Goal: Information Seeking & Learning: Learn about a topic

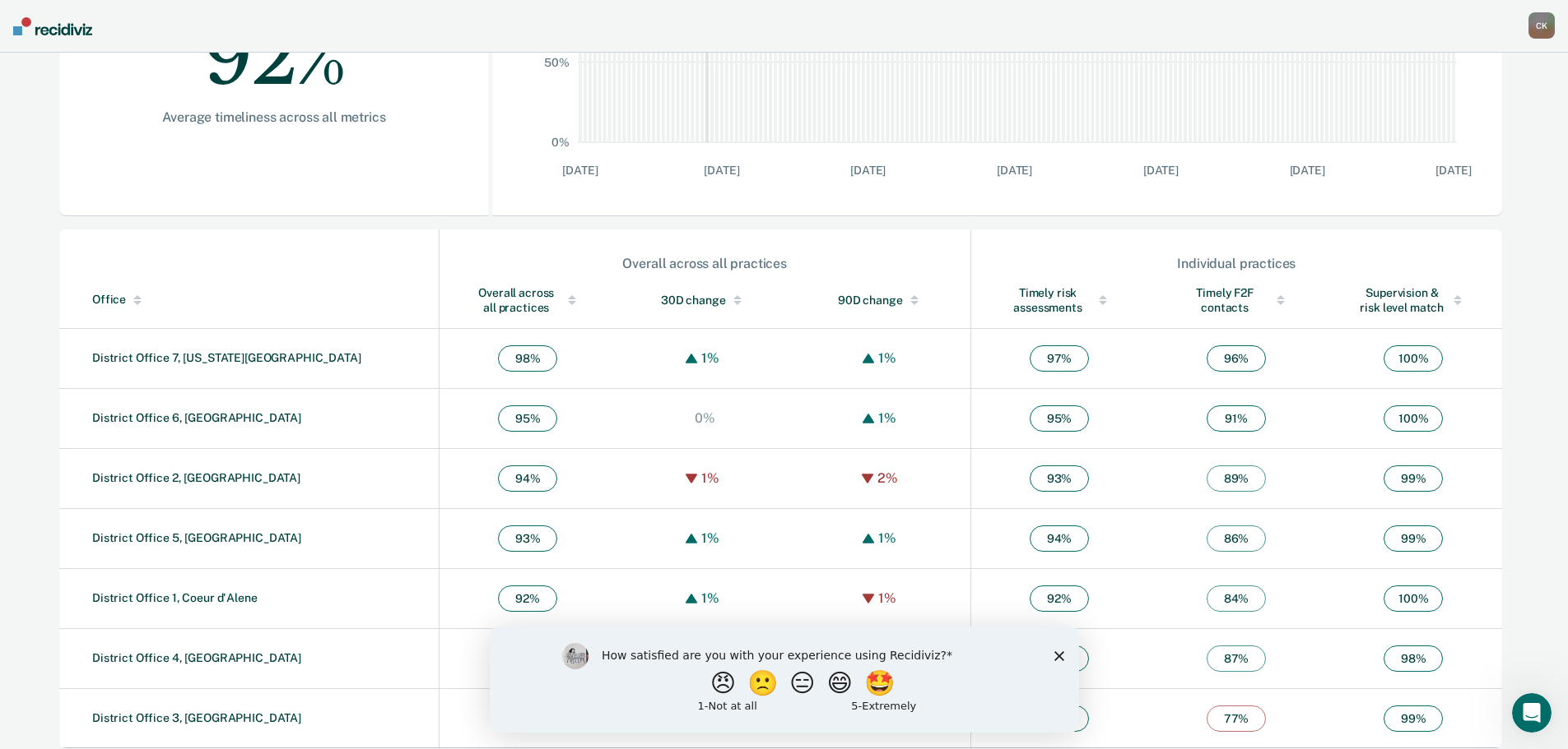
scroll to position [397, 0]
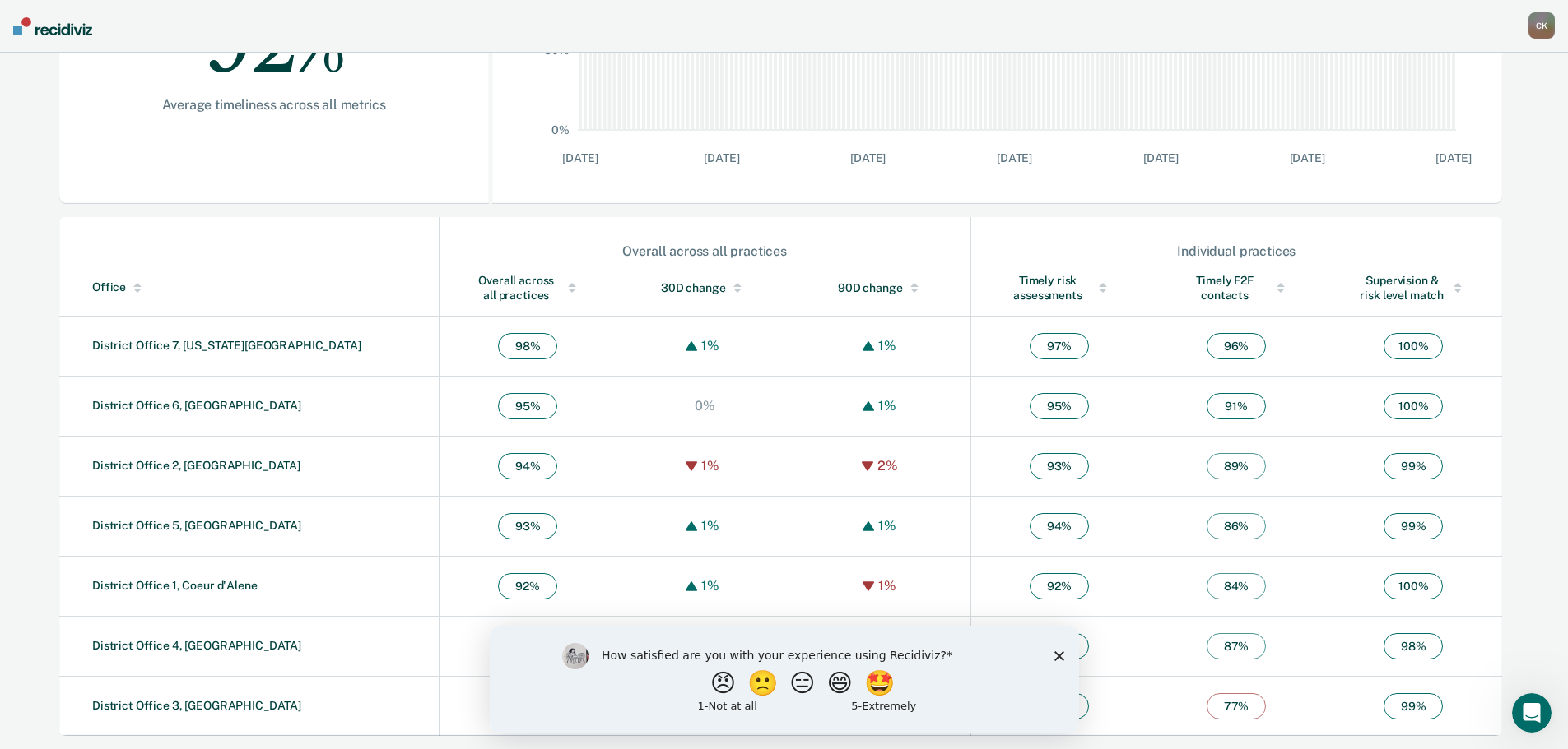
drag, startPoint x: 1060, startPoint y: 655, endPoint x: 1056, endPoint y: 643, distance: 12.6
click at [1059, 655] on icon "Close survey" at bounding box center [1058, 655] width 10 height 10
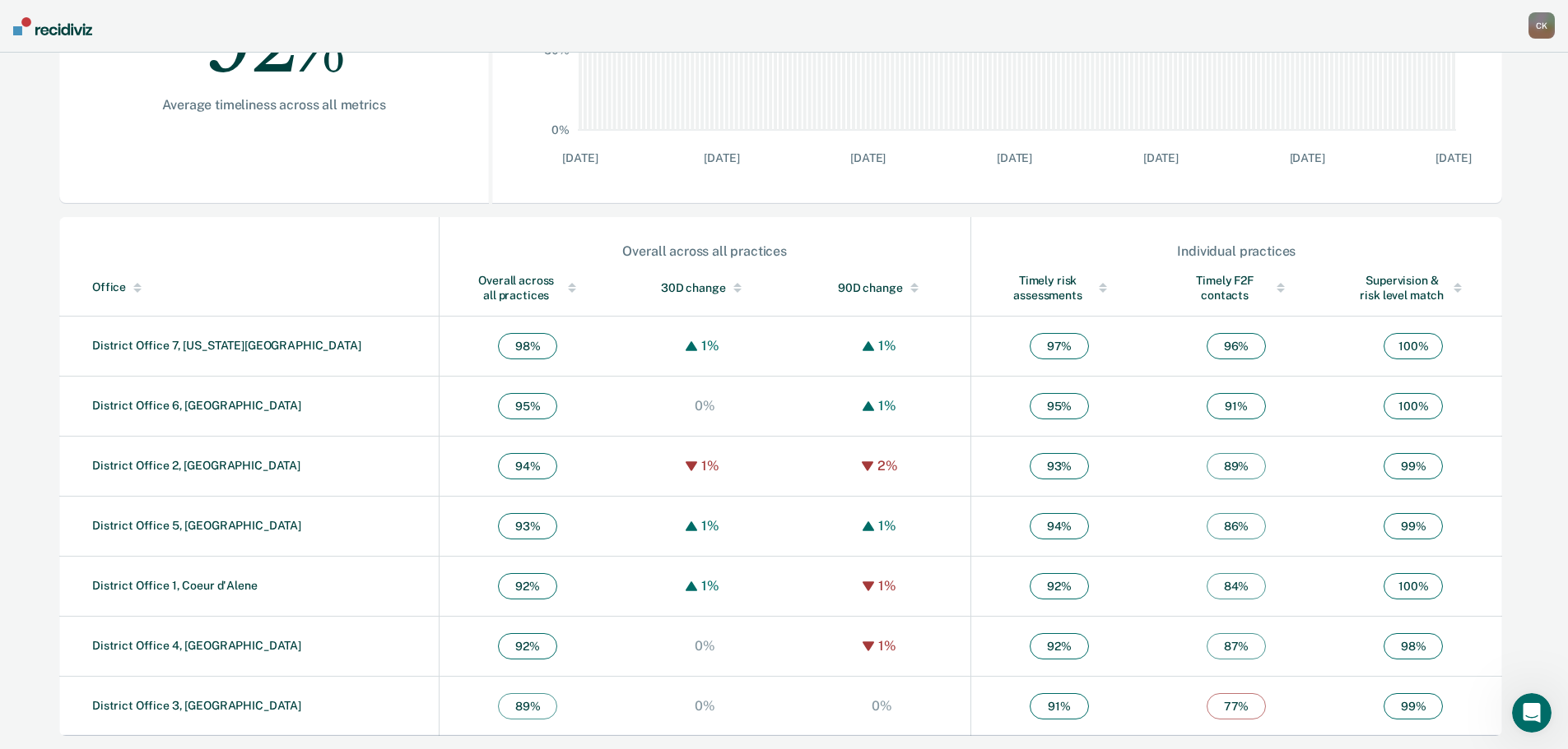
click at [37, 42] on nav "[PERSON_NAME] [PERSON_NAME] Profile How it works Go to Operations Go to Workflo…" at bounding box center [784, 26] width 1568 height 52
click at [40, 31] on img at bounding box center [52, 26] width 79 height 18
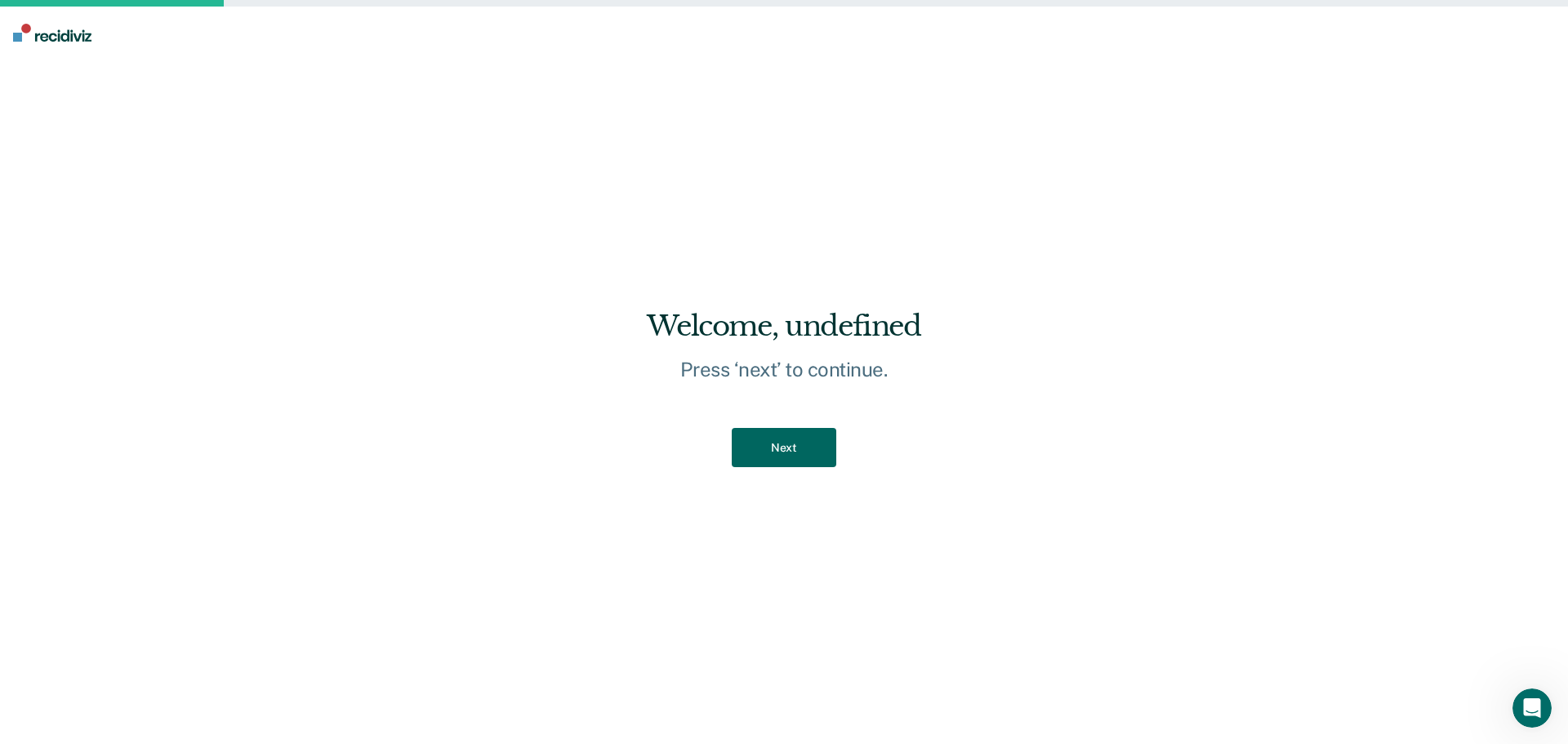
click at [808, 454] on button "Next" at bounding box center [784, 448] width 104 height 40
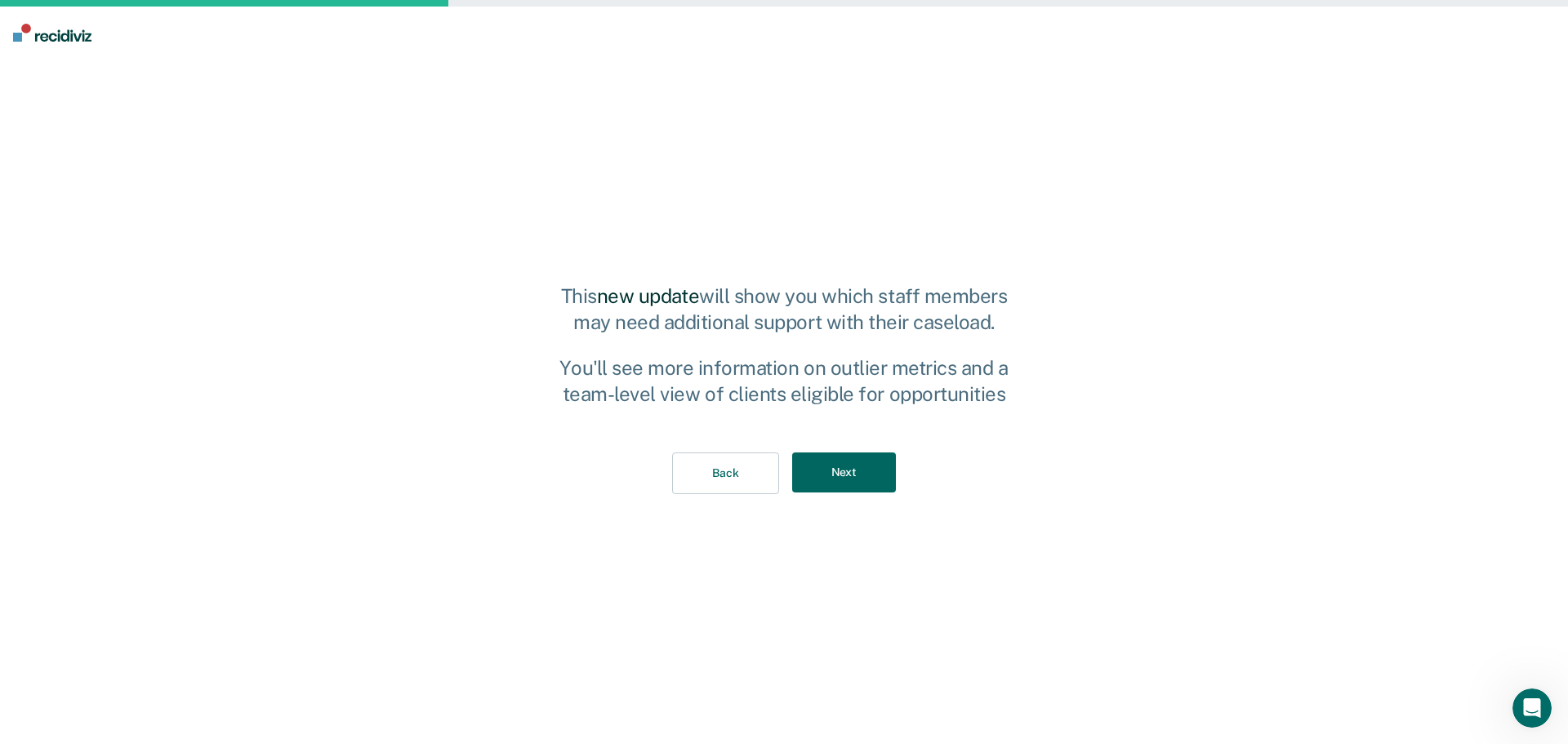
click at [820, 482] on button "Next" at bounding box center [844, 472] width 104 height 40
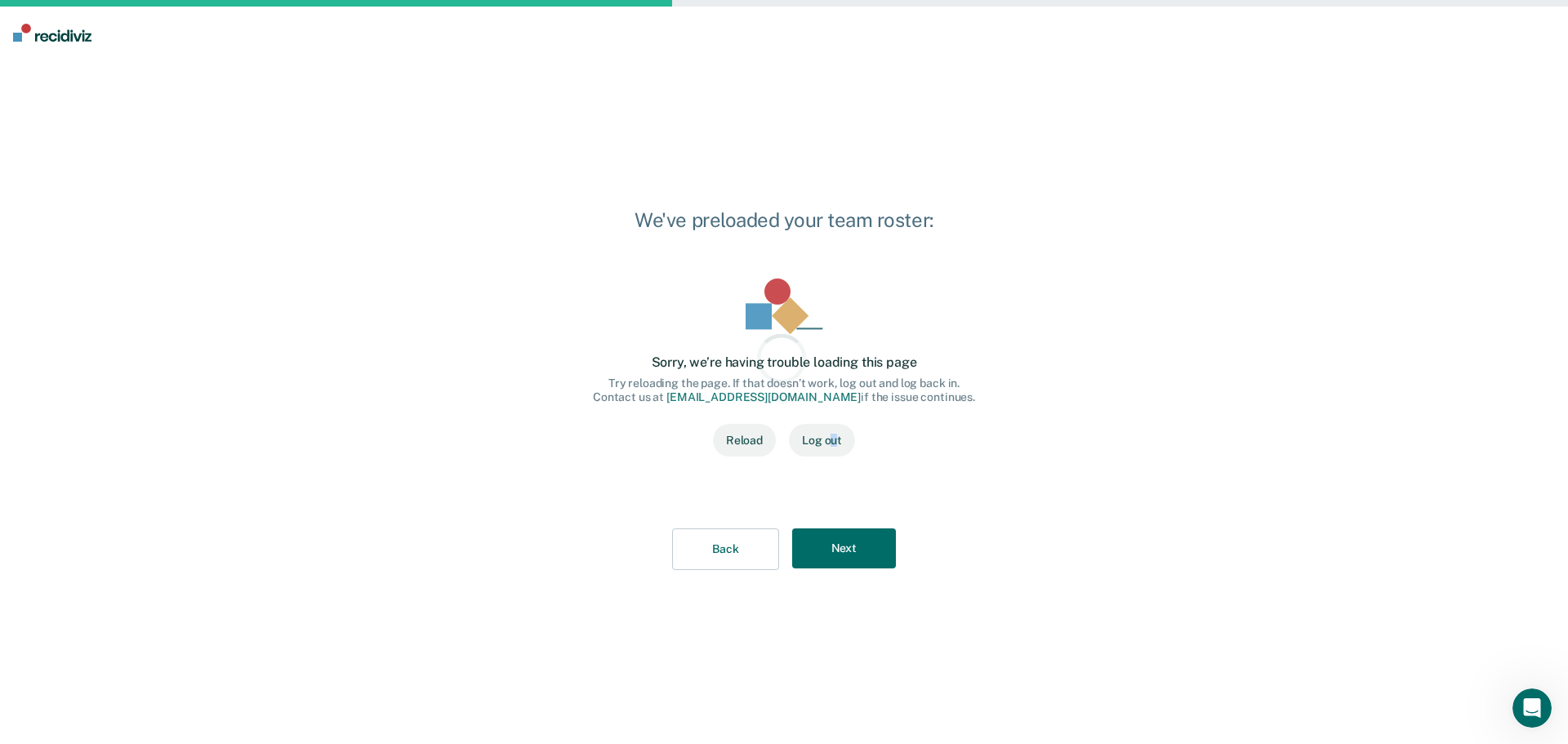
click at [834, 491] on div "Loading data... Loading data... Sorry, we’re having trouble loading this page T…" at bounding box center [784, 377] width 435 height 250
click at [840, 528] on div "Back Next" at bounding box center [784, 550] width 435 height 94
click at [840, 538] on button "Next" at bounding box center [844, 549] width 104 height 40
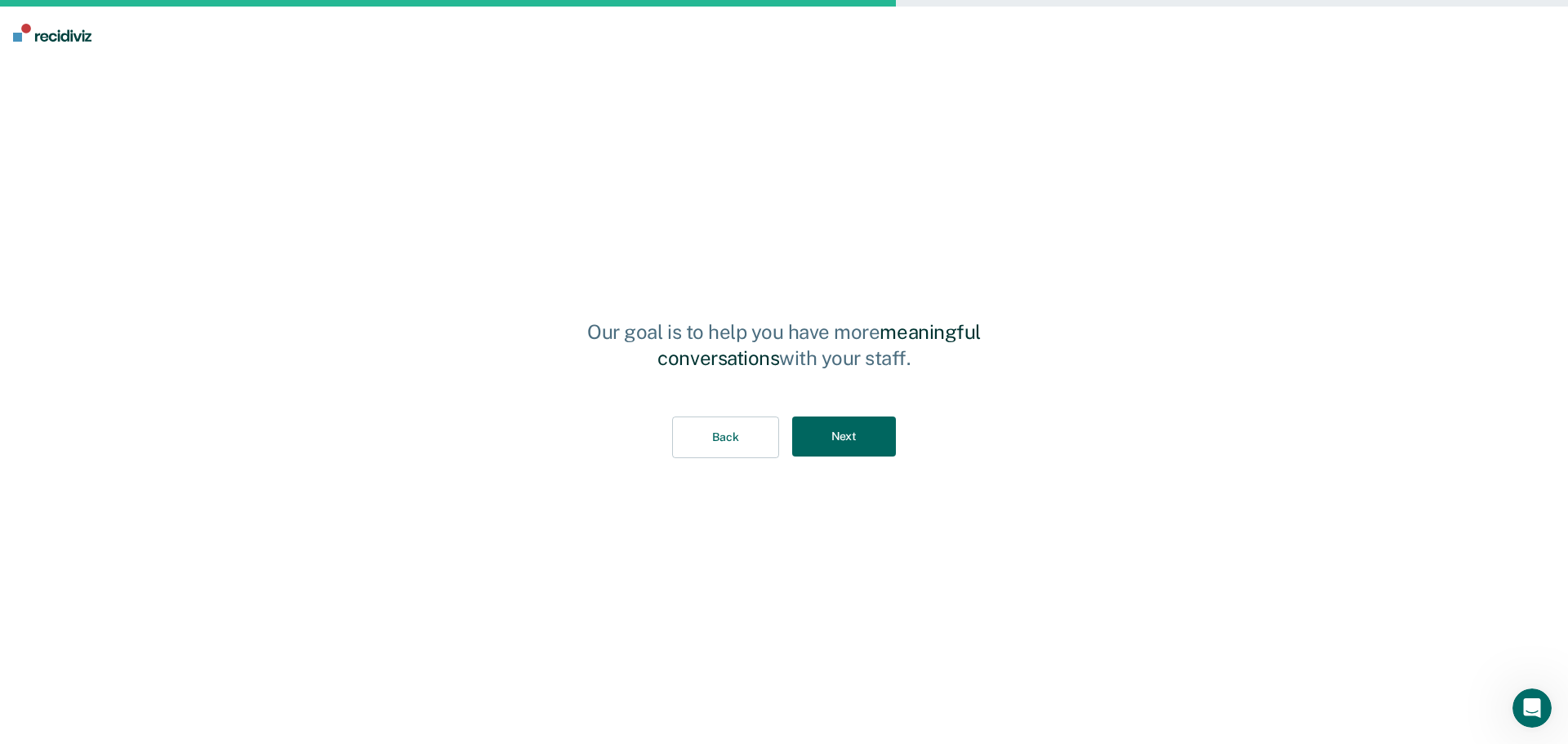
click at [854, 447] on button "Next" at bounding box center [844, 436] width 104 height 40
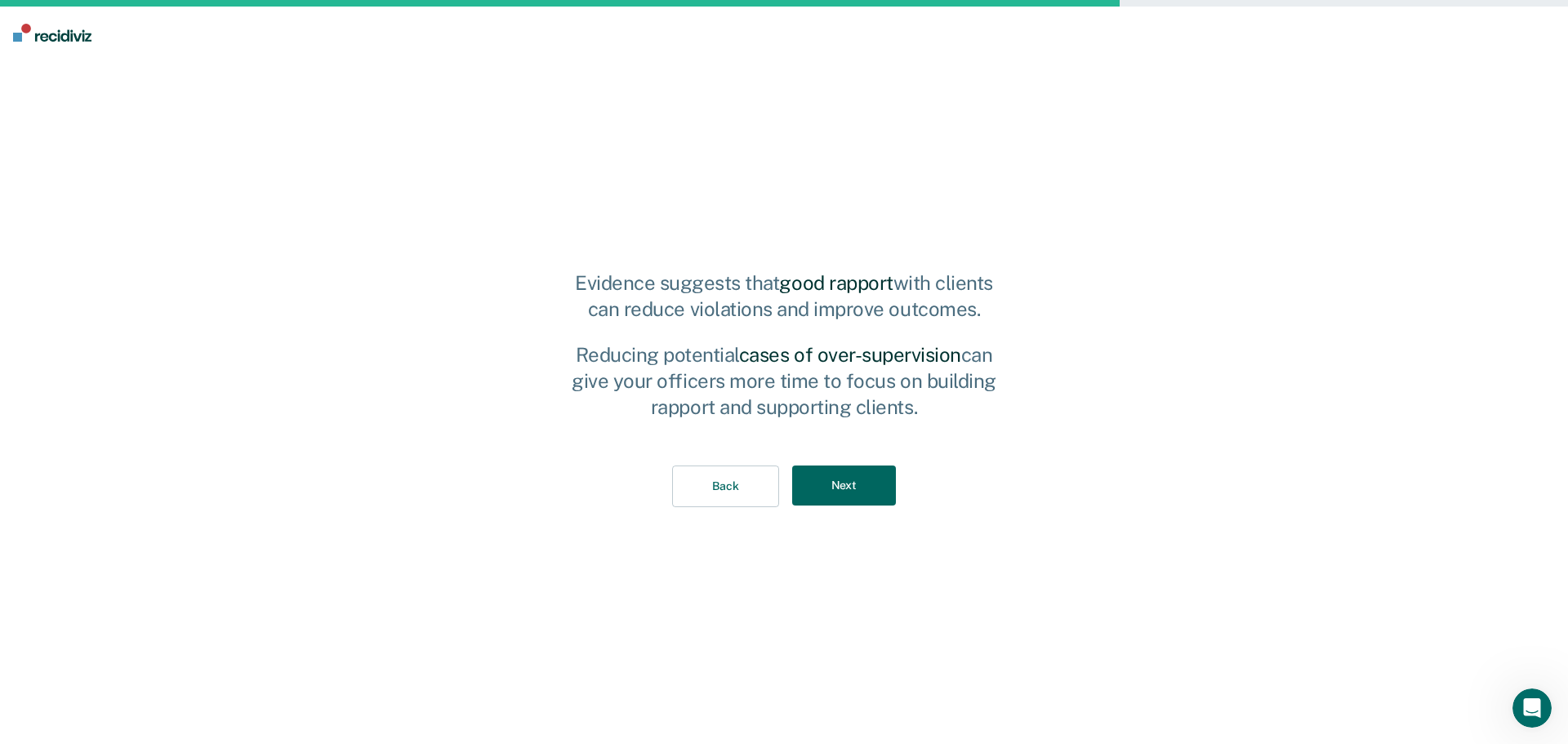
click at [826, 500] on button "Next" at bounding box center [844, 485] width 104 height 40
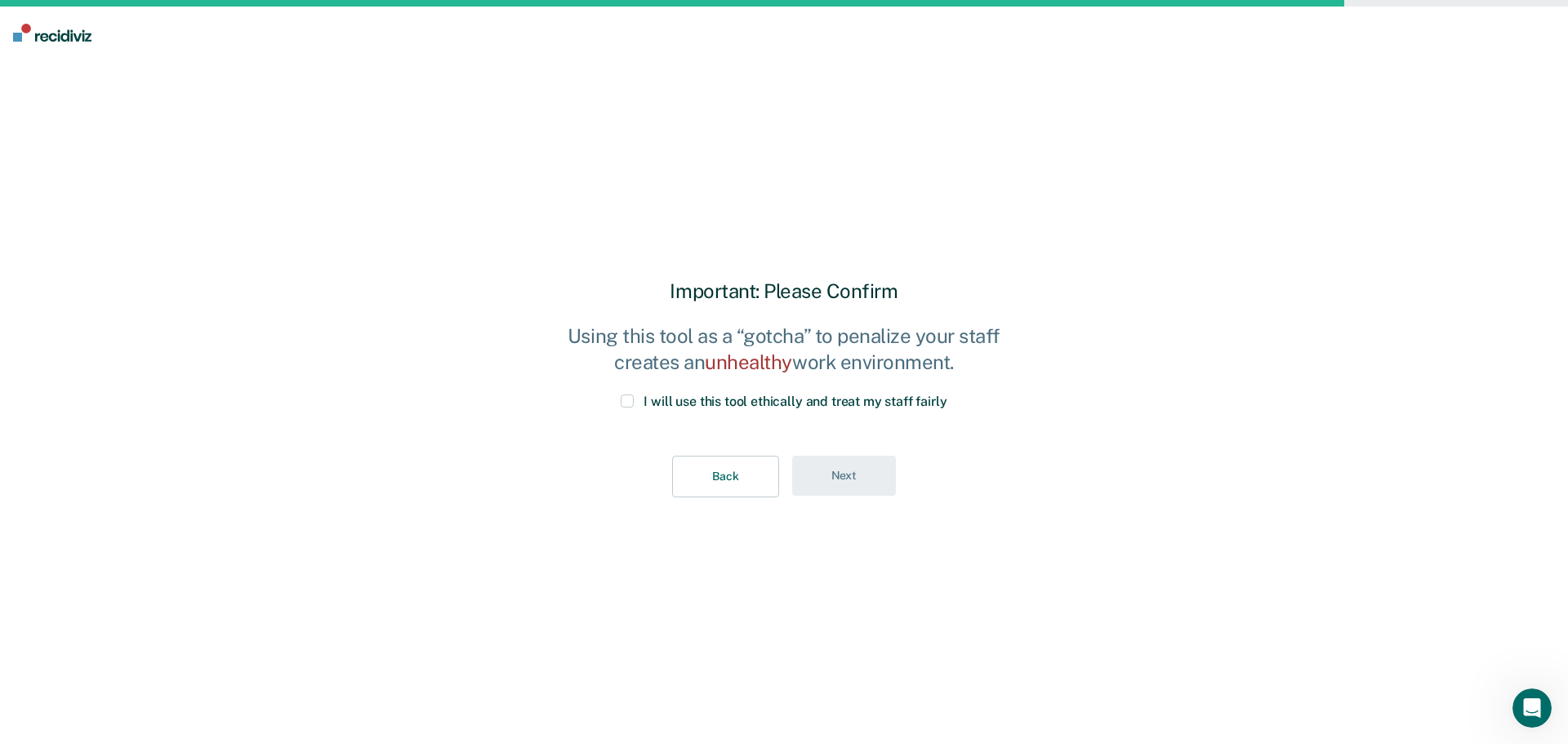
click at [633, 399] on span at bounding box center [627, 400] width 13 height 13
click at [947, 395] on input "I will use this tool ethically and treat my staff fairly" at bounding box center [947, 395] width 0 height 0
click at [816, 456] on div "Back Next" at bounding box center [784, 477] width 453 height 94
click at [832, 469] on button "Next" at bounding box center [844, 475] width 104 height 40
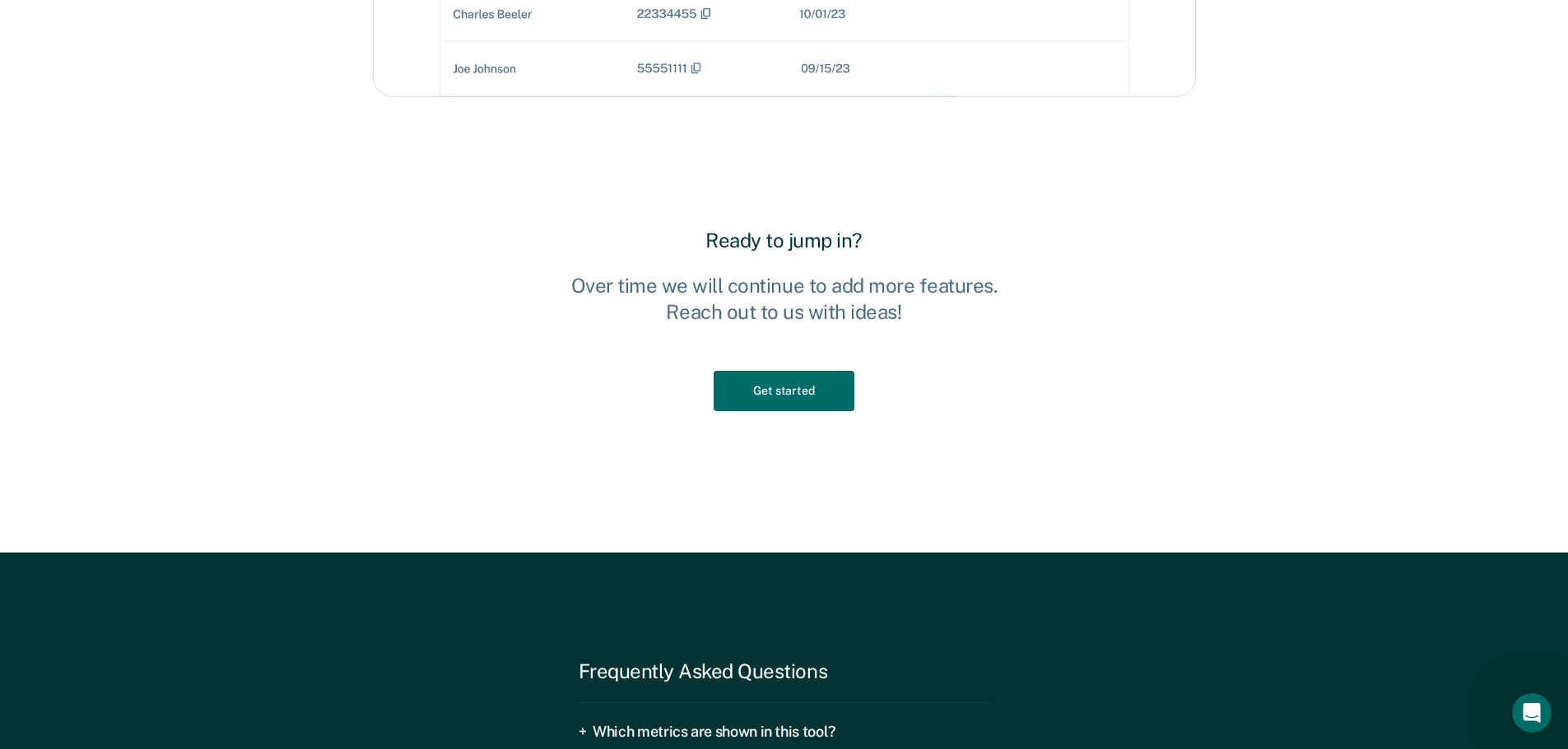
scroll to position [2549, 0]
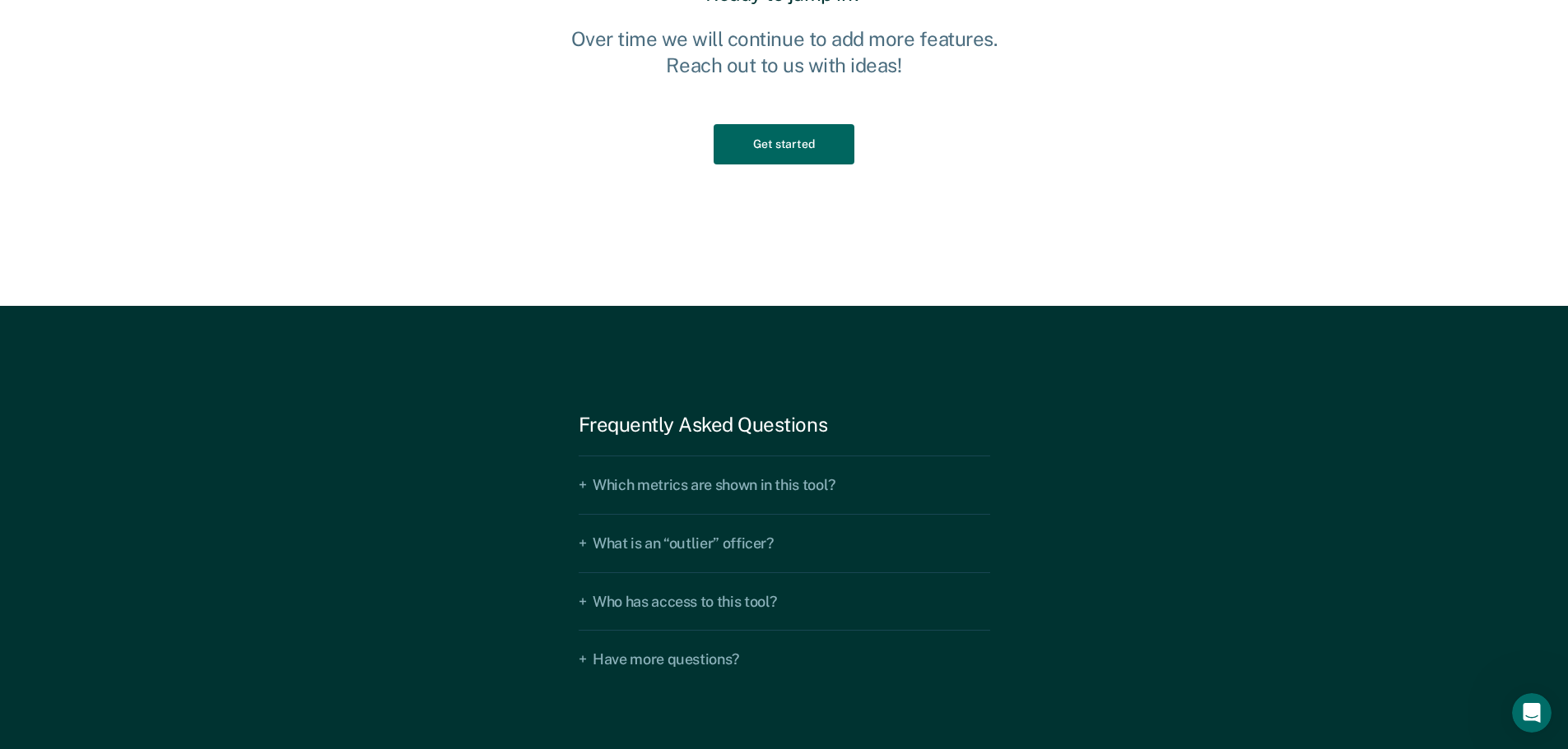
click at [748, 140] on button "Get started" at bounding box center [783, 144] width 139 height 41
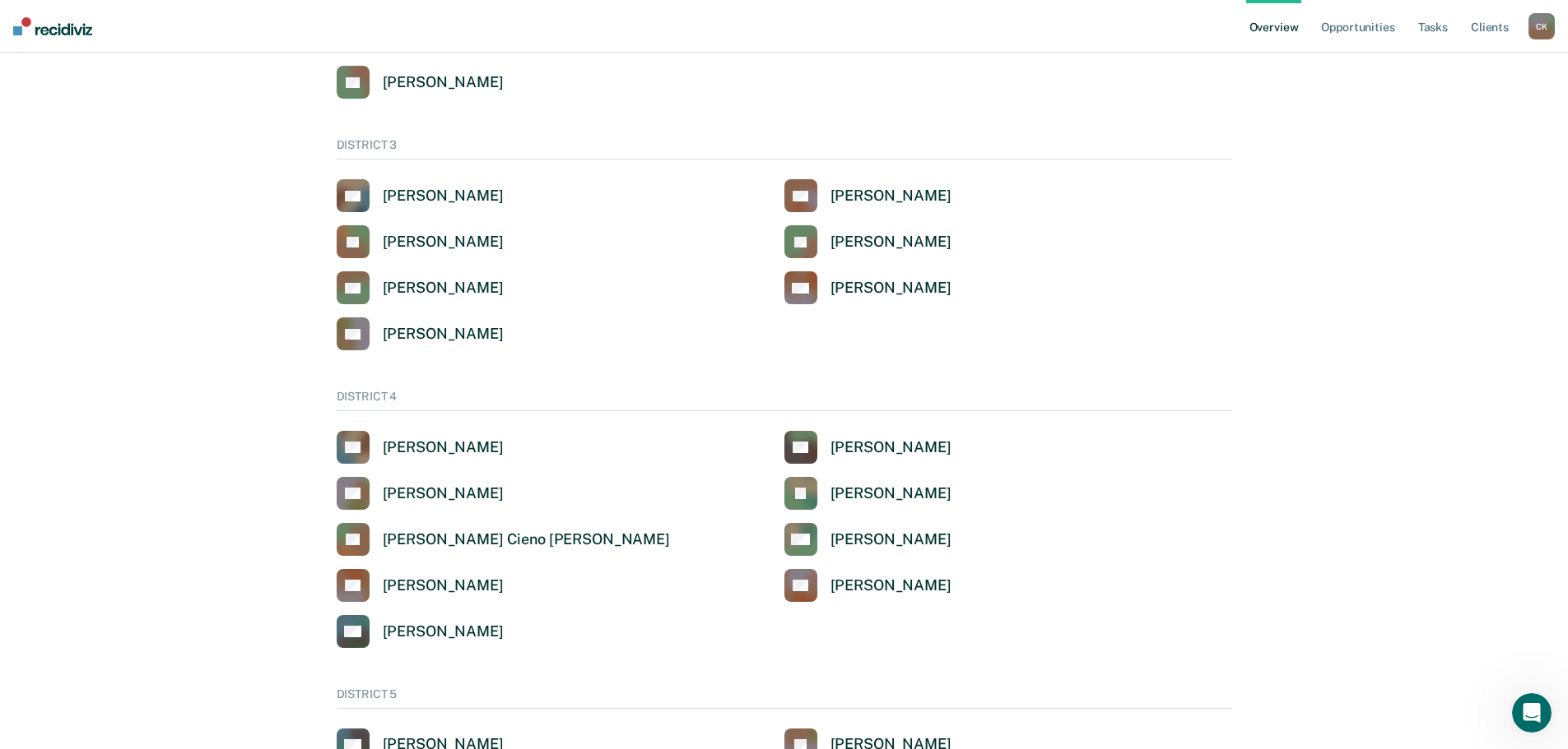
scroll to position [411, 0]
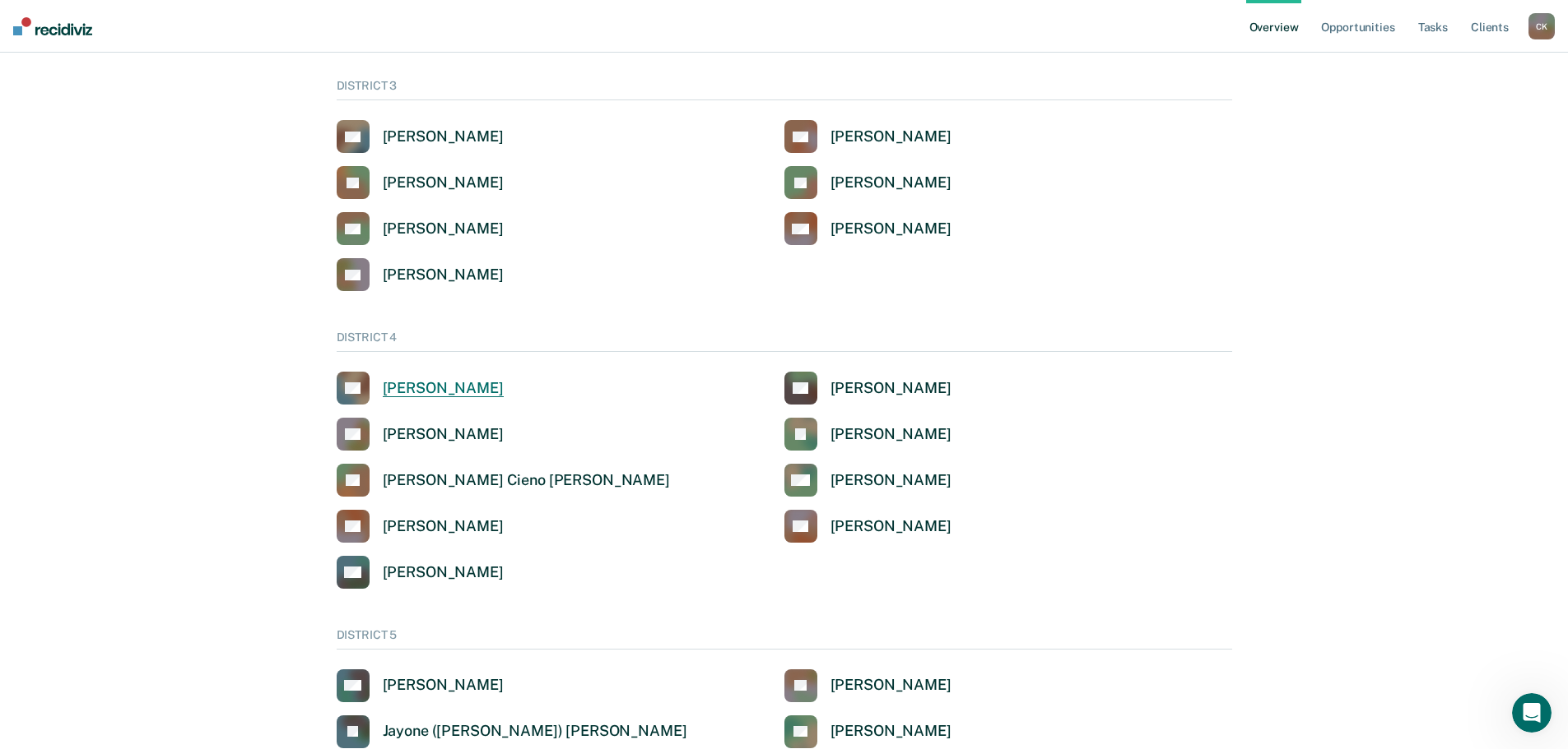
click at [503, 391] on div "[PERSON_NAME]" at bounding box center [443, 388] width 121 height 19
